Goal: Navigation & Orientation: Find specific page/section

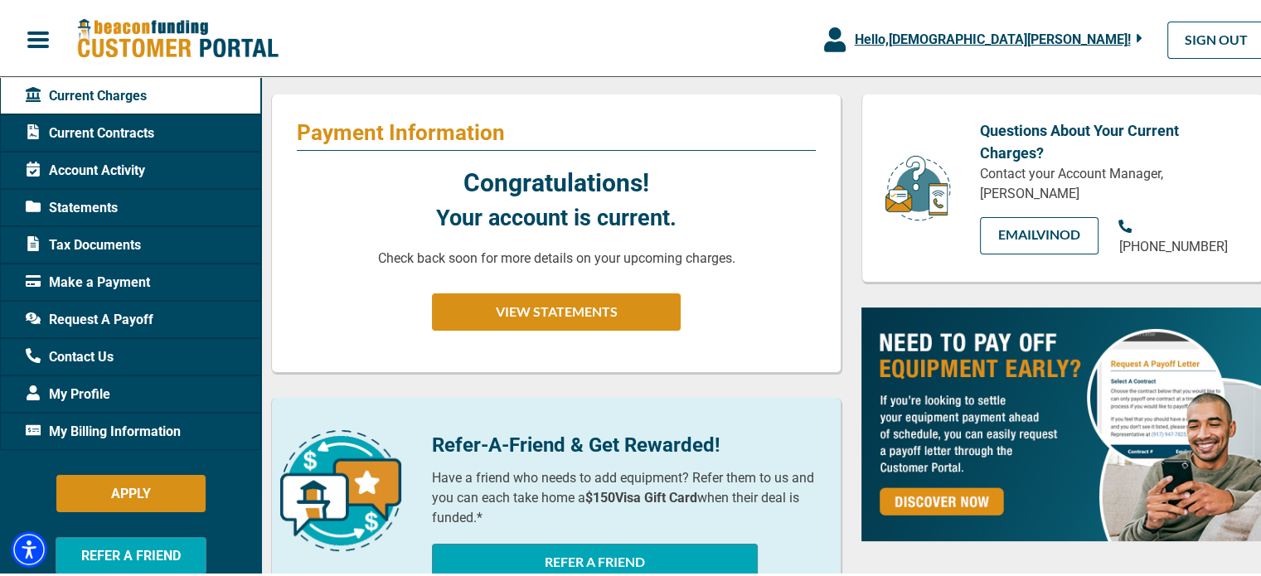
scroll to position [163, 0]
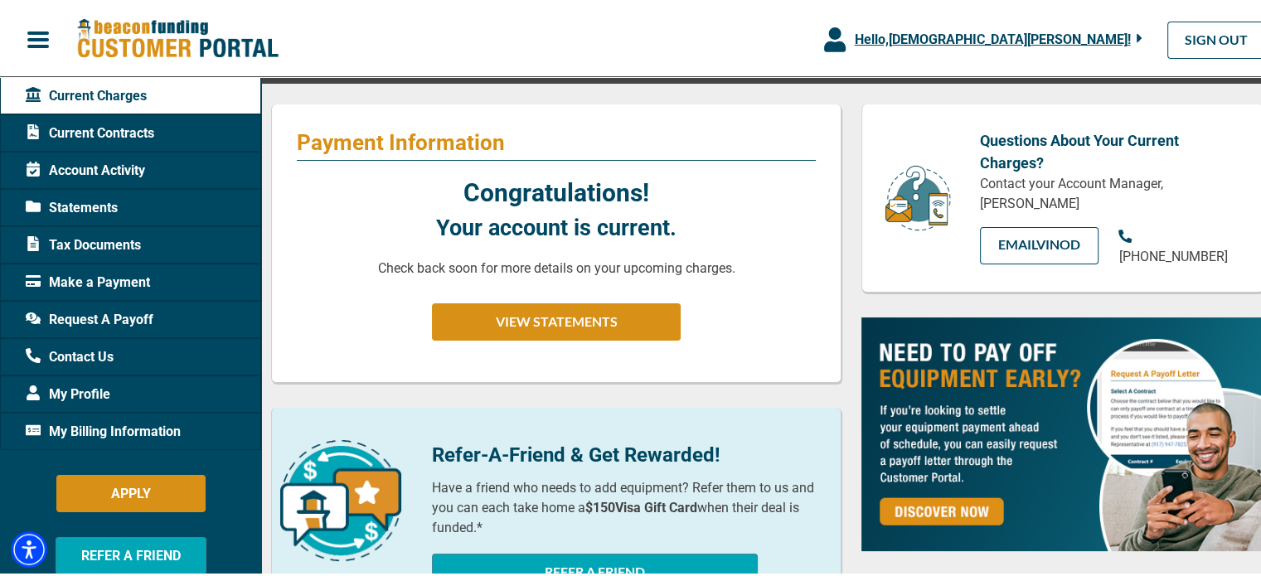
click at [81, 124] on span "Current Contracts" at bounding box center [90, 131] width 129 height 20
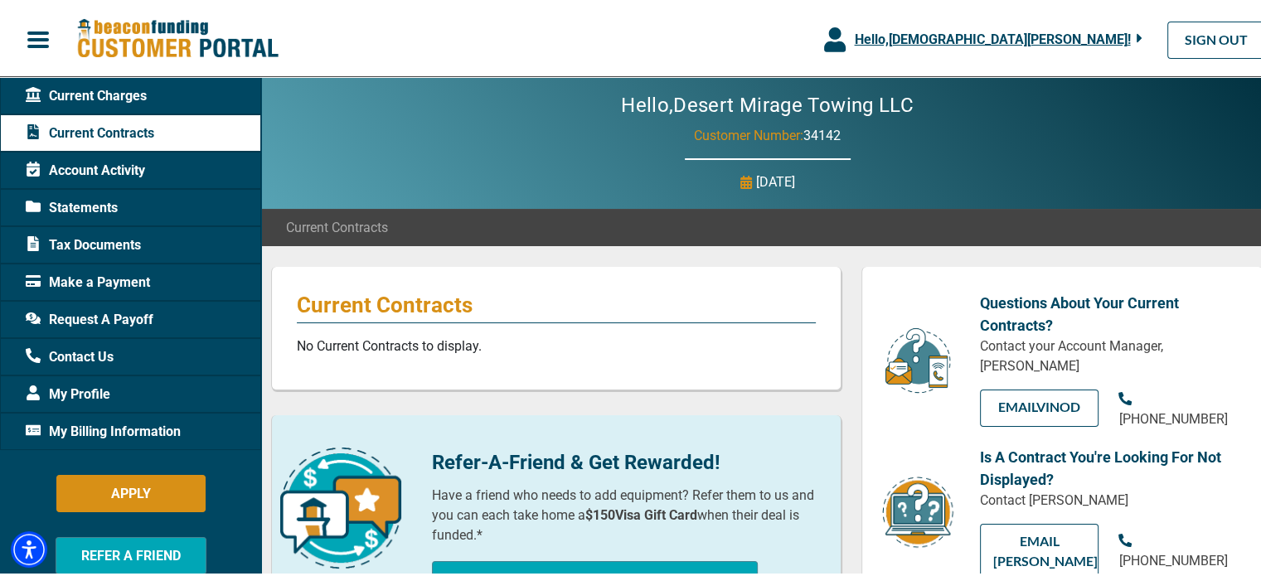
click at [75, 201] on span "Statements" at bounding box center [72, 206] width 92 height 20
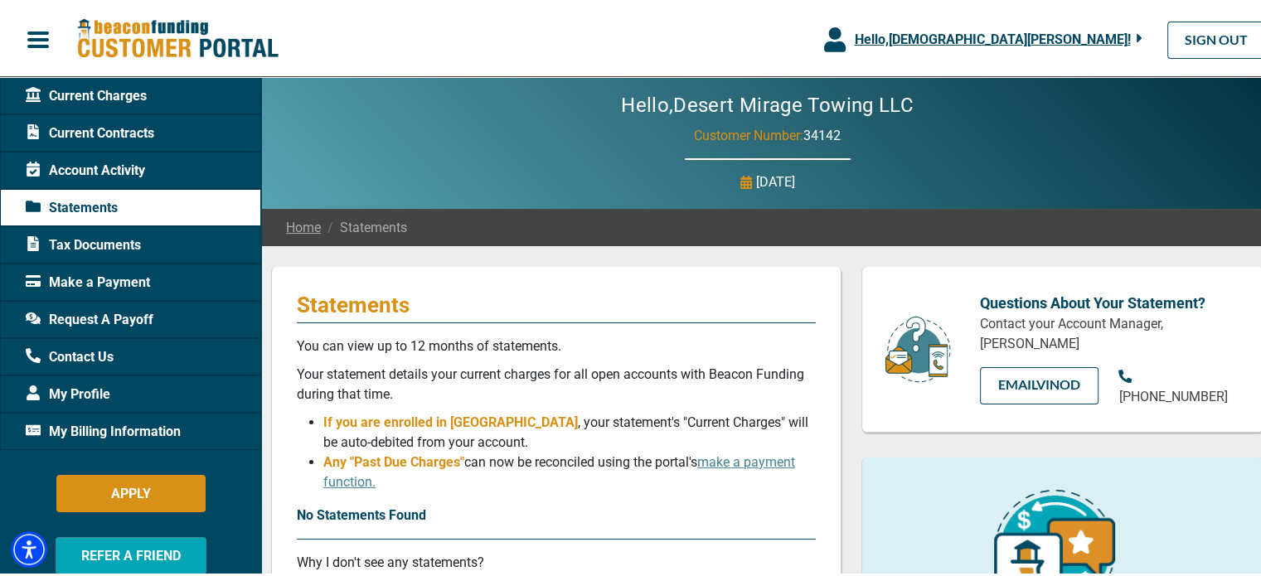
click at [83, 178] on div "Account Activity" at bounding box center [130, 167] width 261 height 37
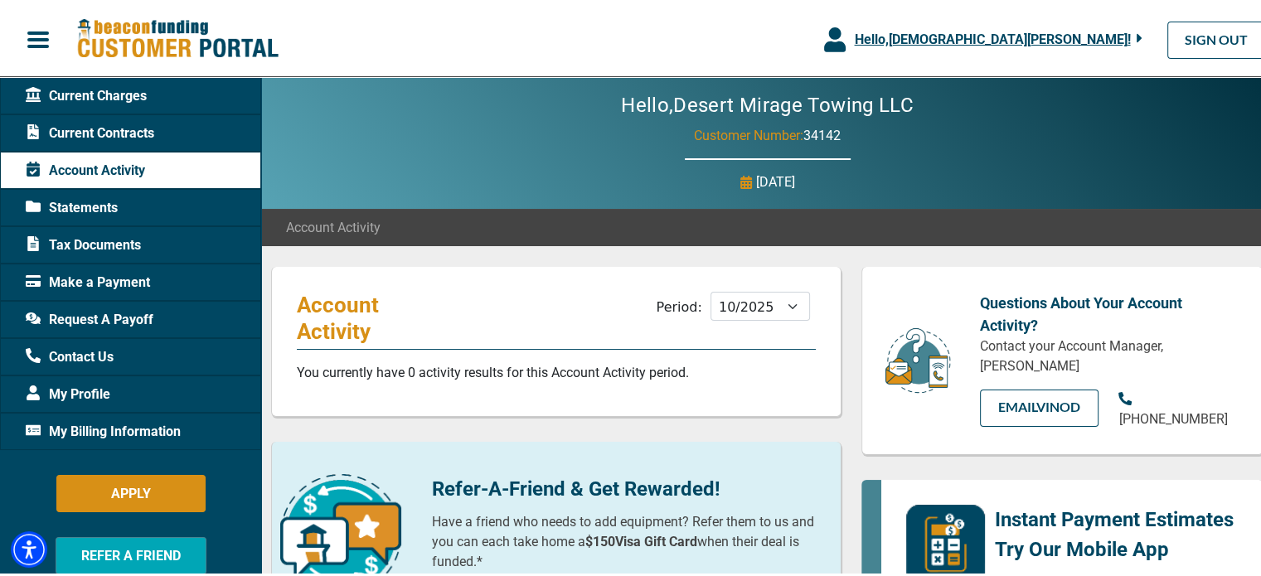
click at [86, 280] on span "Make a Payment" at bounding box center [88, 280] width 124 height 20
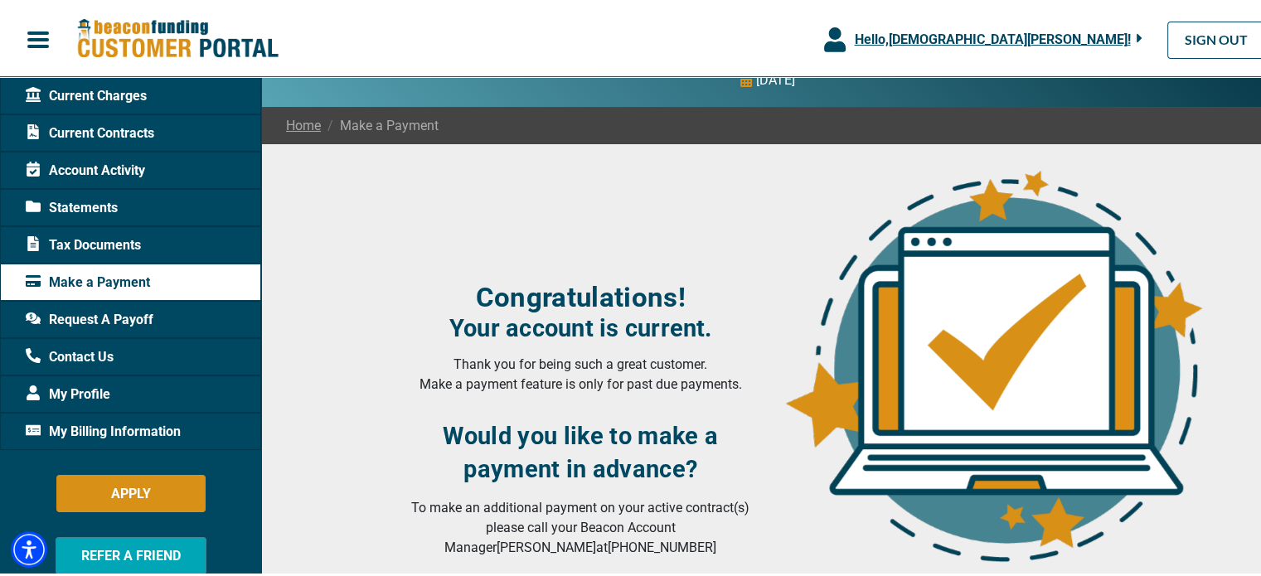
scroll to position [7, 0]
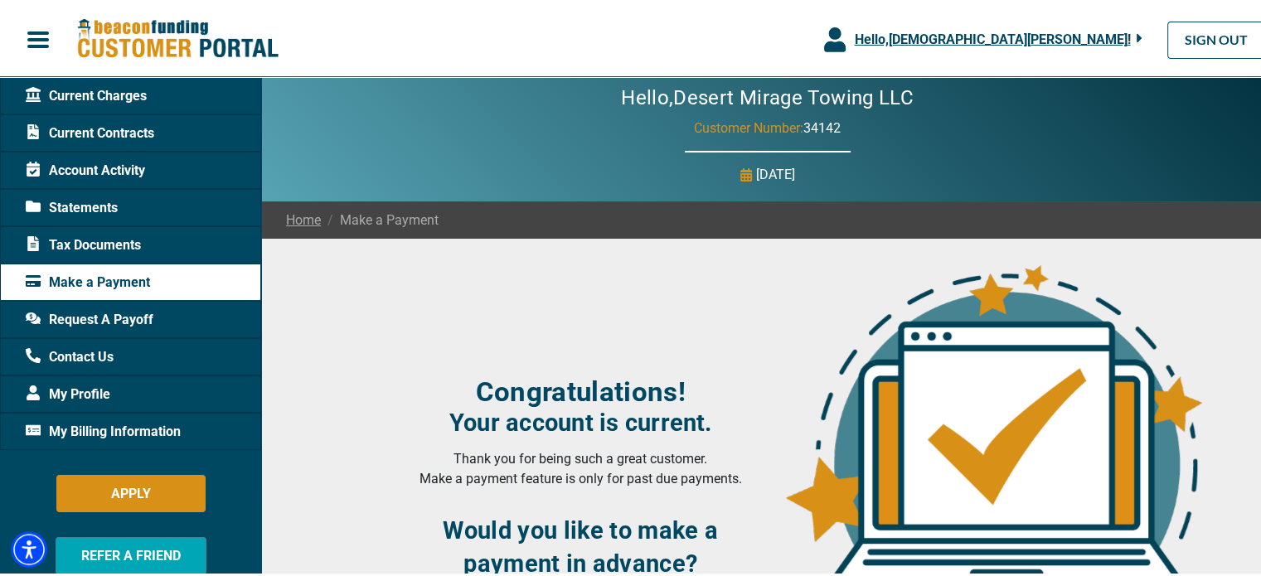
click at [105, 392] on span "My Profile" at bounding box center [68, 392] width 85 height 20
